Goal: Task Accomplishment & Management: Use online tool/utility

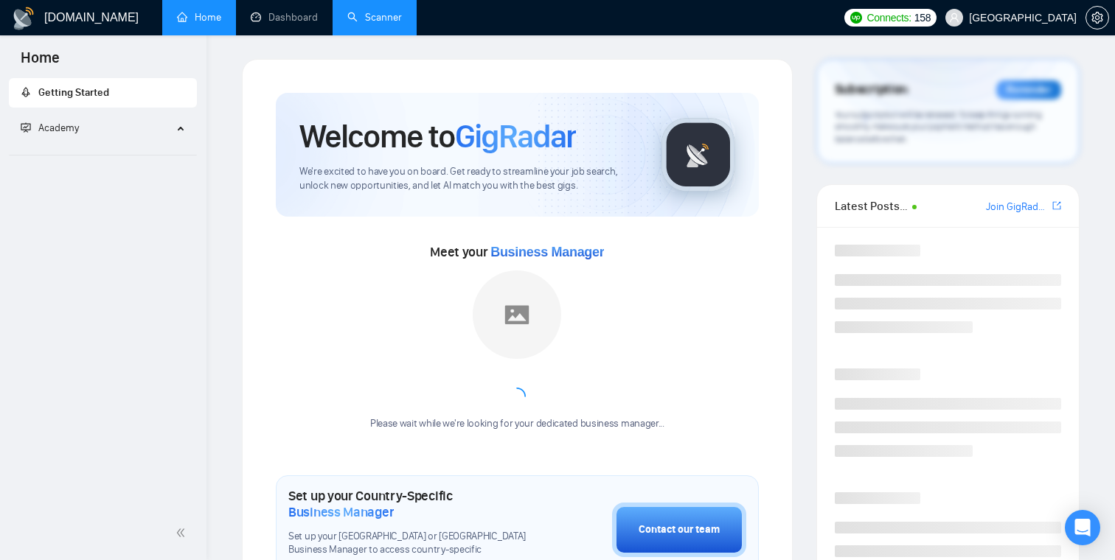
click at [363, 11] on link "Scanner" at bounding box center [374, 17] width 55 height 13
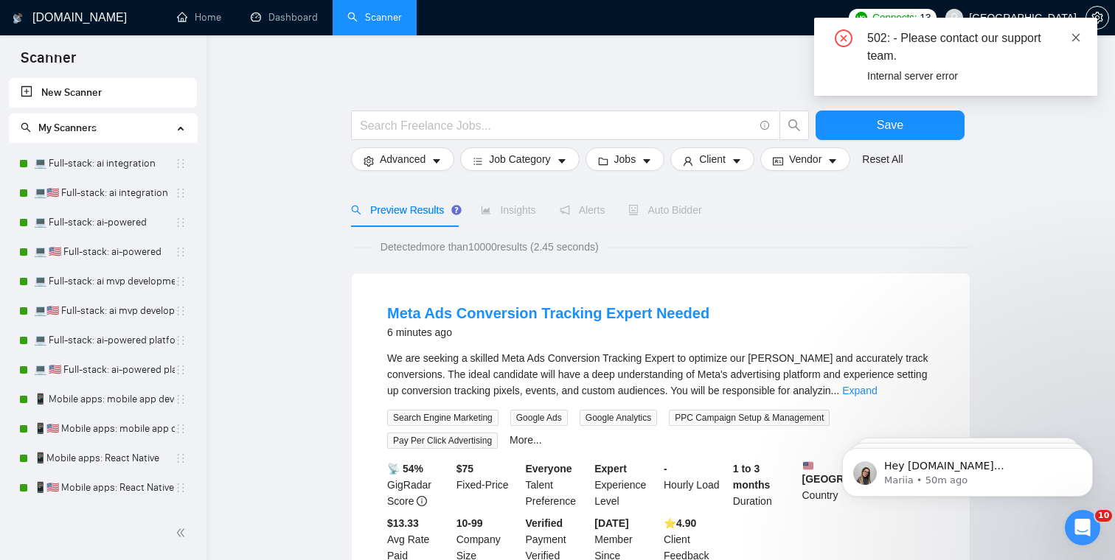
click at [1073, 37] on icon "close" at bounding box center [1075, 37] width 10 height 10
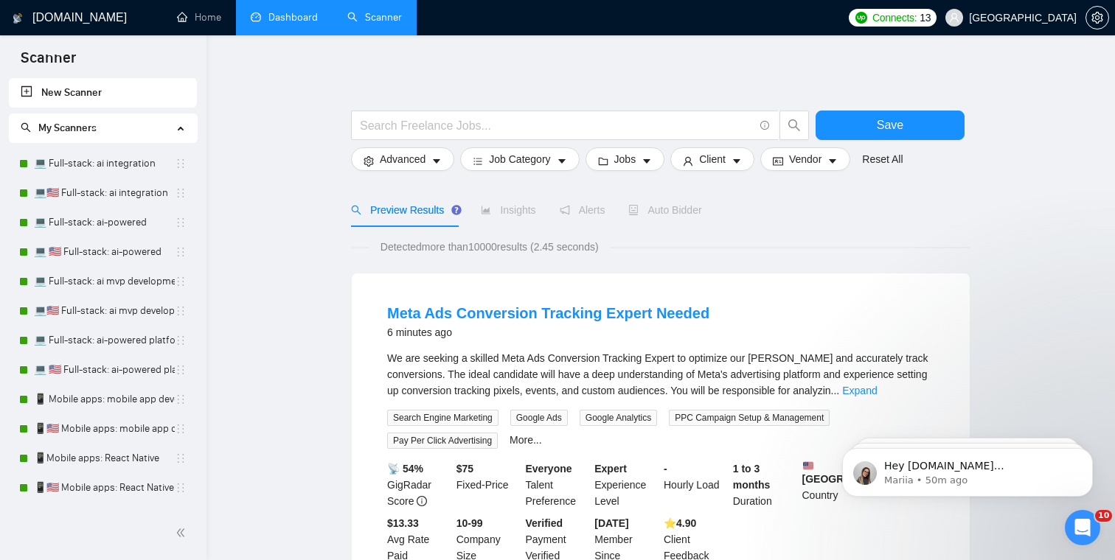
click at [305, 17] on link "Dashboard" at bounding box center [284, 17] width 67 height 13
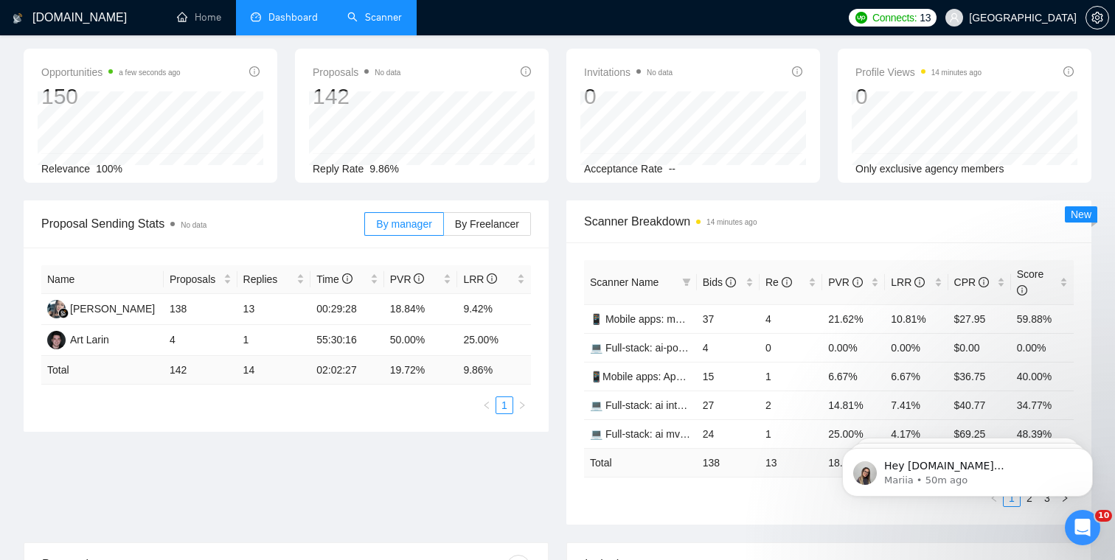
scroll to position [49, 0]
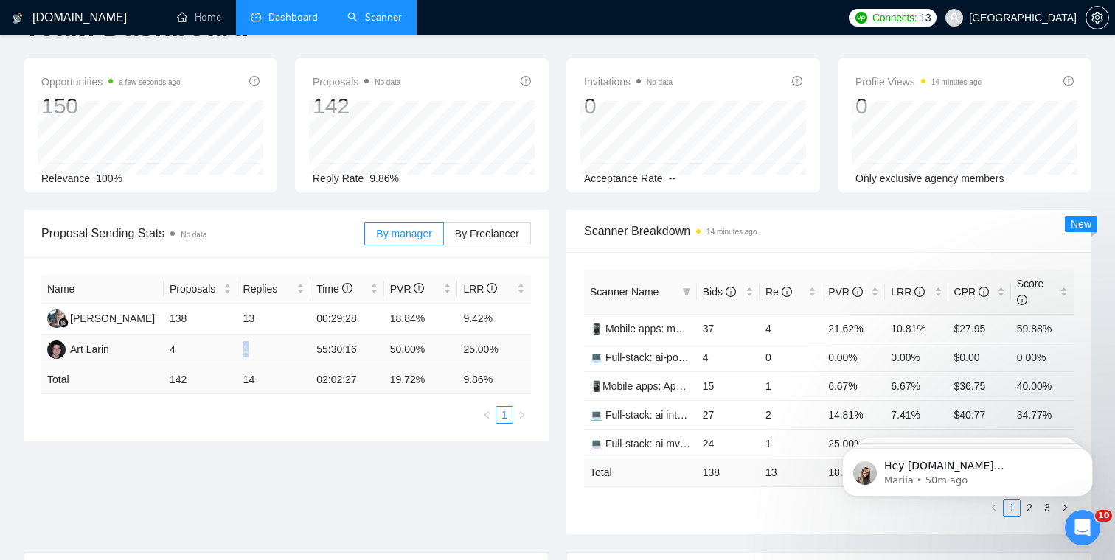
drag, startPoint x: 249, startPoint y: 351, endPoint x: 236, endPoint y: 351, distance: 13.3
click at [236, 351] on tr "Art Larin 4 1 55:30:16 50.00% 25.00%" at bounding box center [285, 350] width 489 height 31
click at [262, 351] on td "1" at bounding box center [274, 350] width 74 height 31
